Goal: Information Seeking & Learning: Learn about a topic

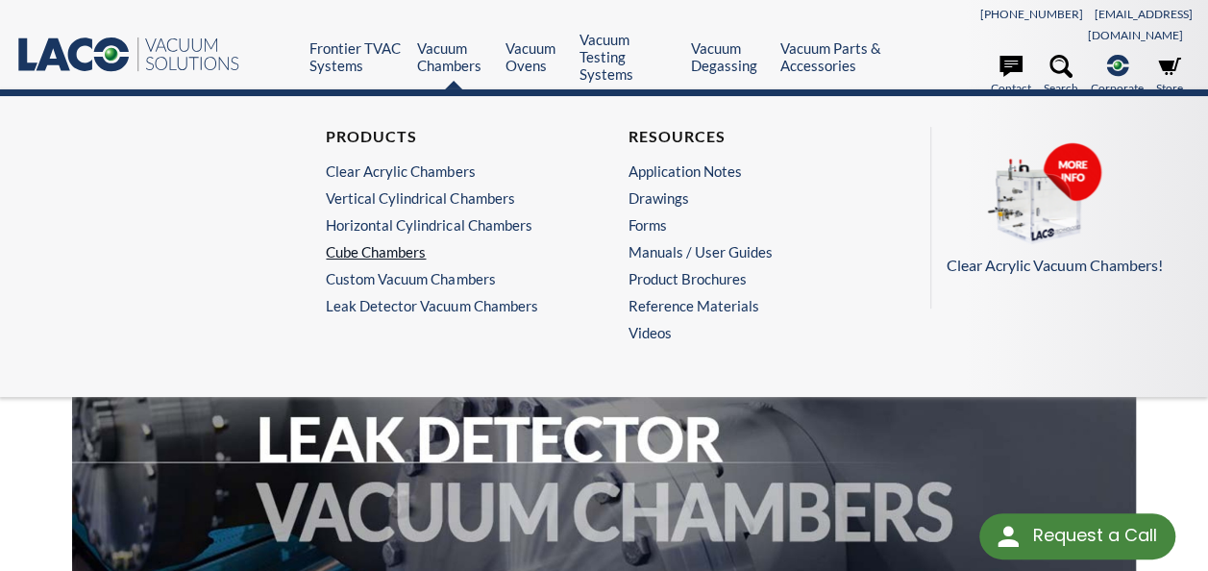
click at [379, 243] on link "Cube Chambers" at bounding box center [448, 251] width 244 height 17
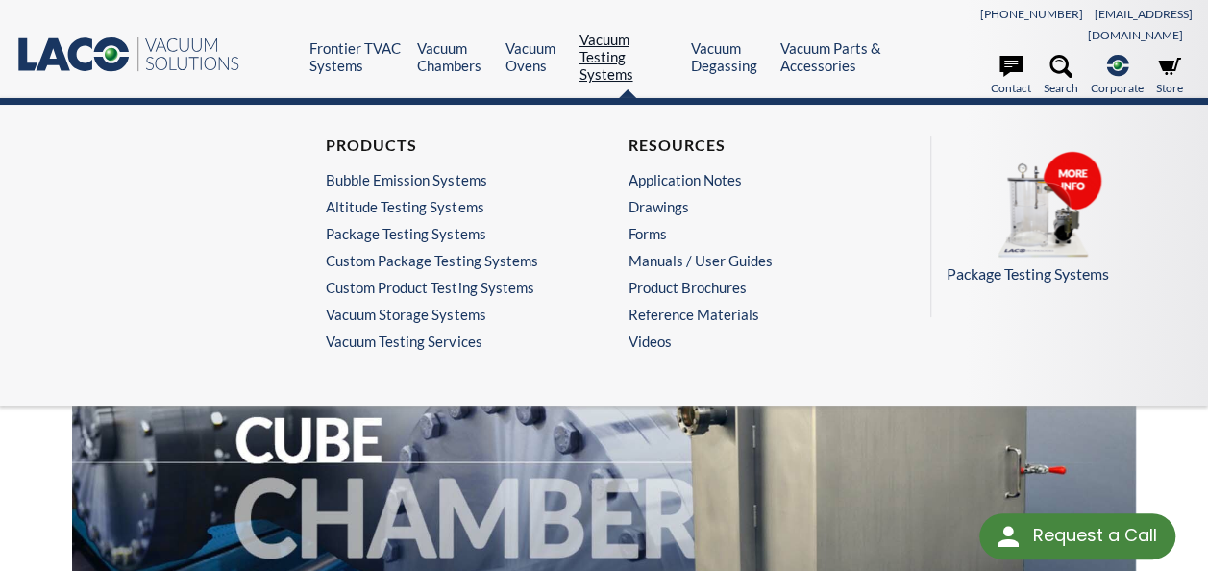
click at [605, 41] on link "Vacuum Testing Systems" at bounding box center [627, 57] width 98 height 52
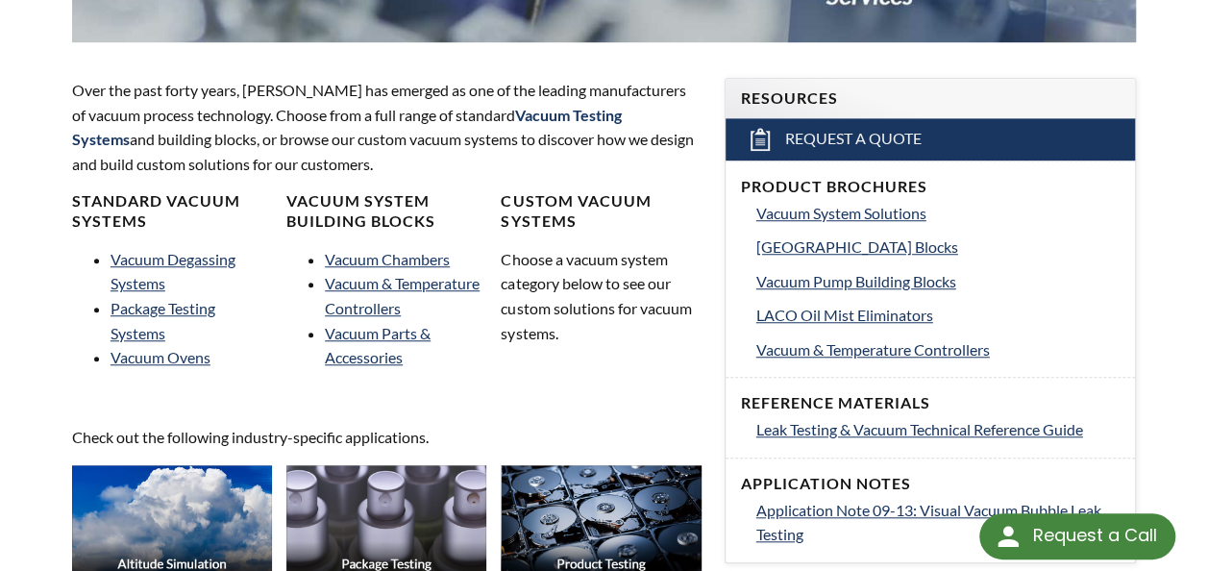
scroll to position [672, 0]
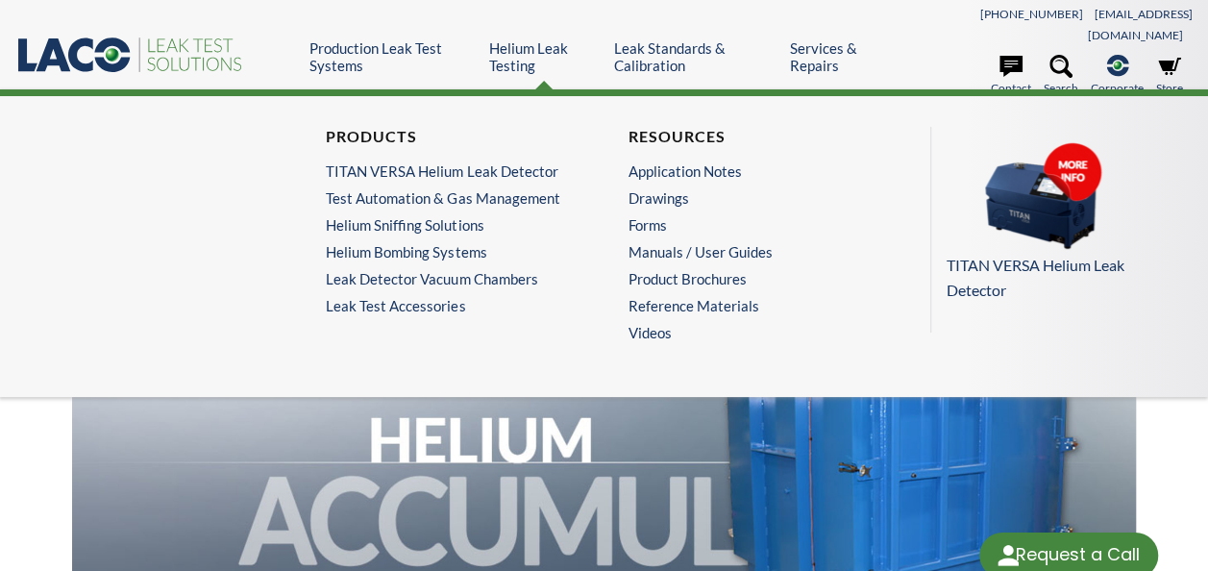
select select "تطبيق مصغَّر لترجمة اللغة"
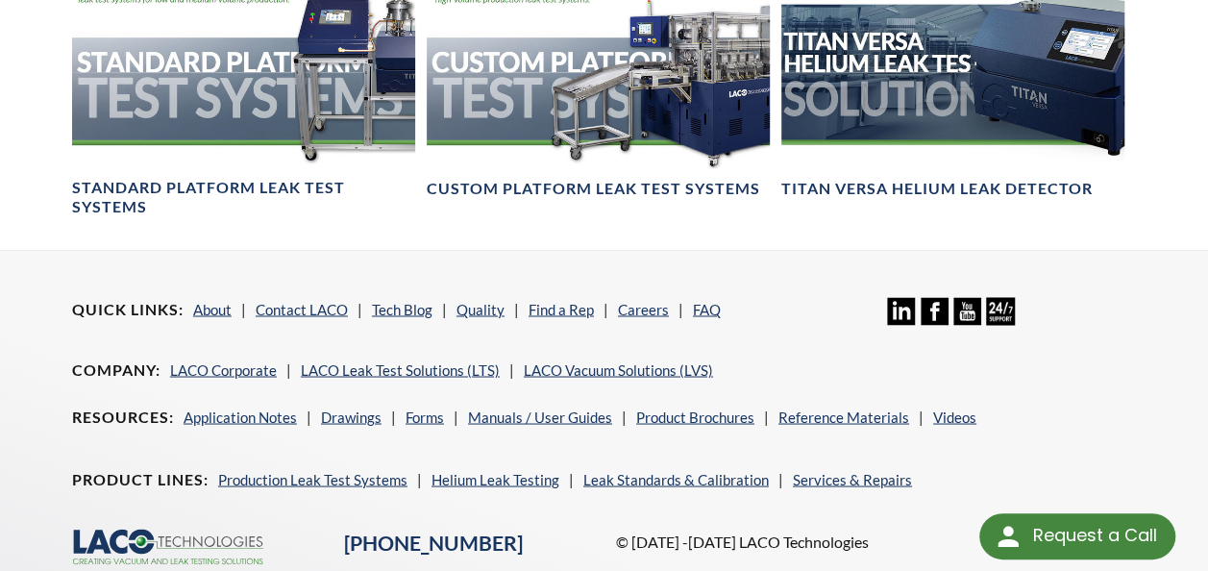
scroll to position [1613, 0]
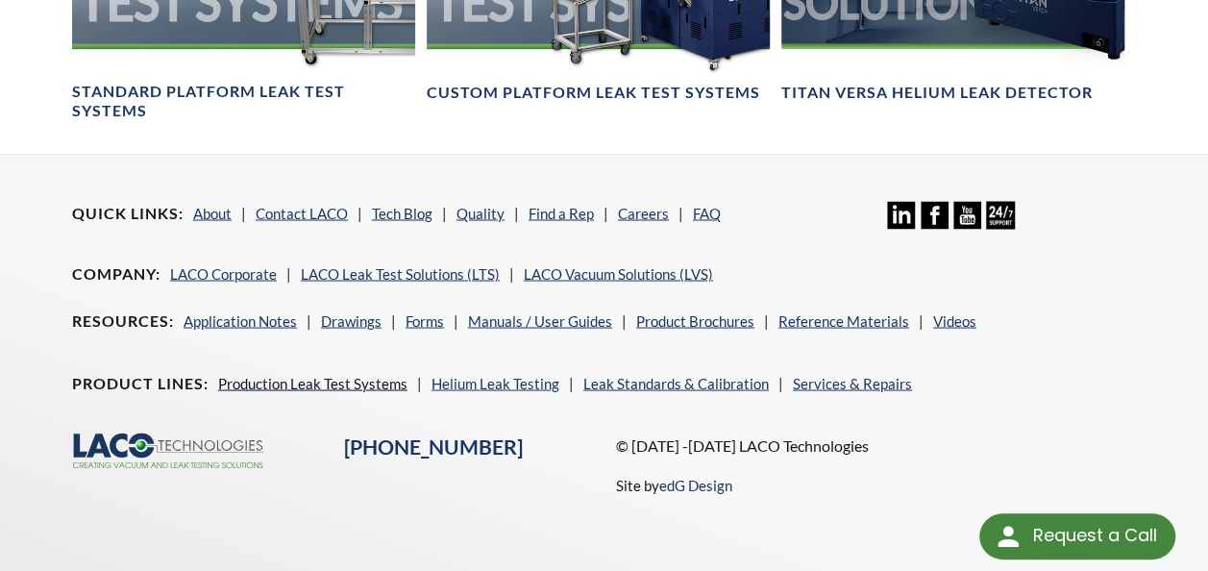
click at [346, 374] on link "Production Leak Test Systems" at bounding box center [312, 382] width 189 height 17
